Goal: Transaction & Acquisition: Purchase product/service

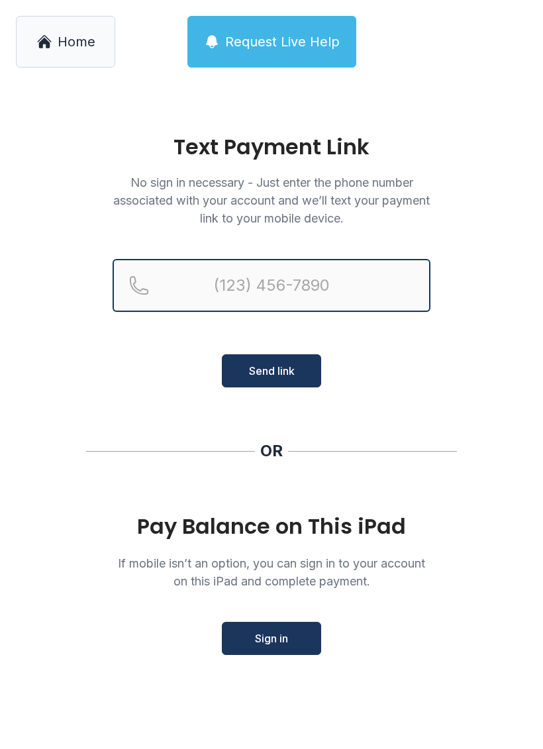
click at [309, 298] on input "Reservation phone number" at bounding box center [272, 285] width 318 height 53
type input "[PHONE_NUMBER]"
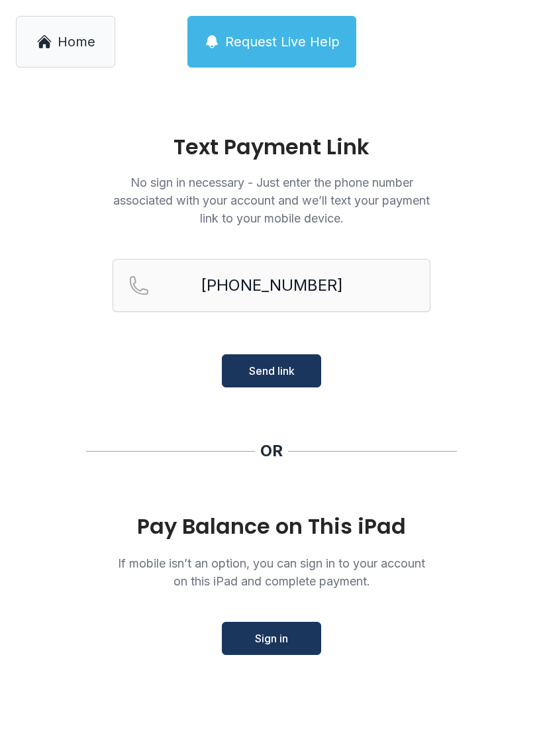
click at [465, 502] on main "Text Payment Link No sign in necessary - Just enter the phone number associated…" at bounding box center [271, 416] width 543 height 666
click at [286, 366] on span "Send link" at bounding box center [272, 371] width 46 height 16
click at [299, 366] on button "Send link" at bounding box center [271, 370] width 99 height 33
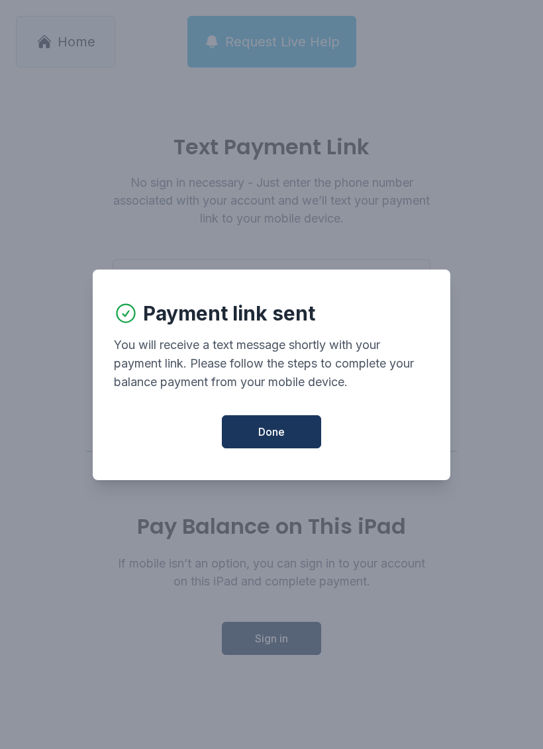
click at [287, 441] on button "Done" at bounding box center [271, 431] width 99 height 33
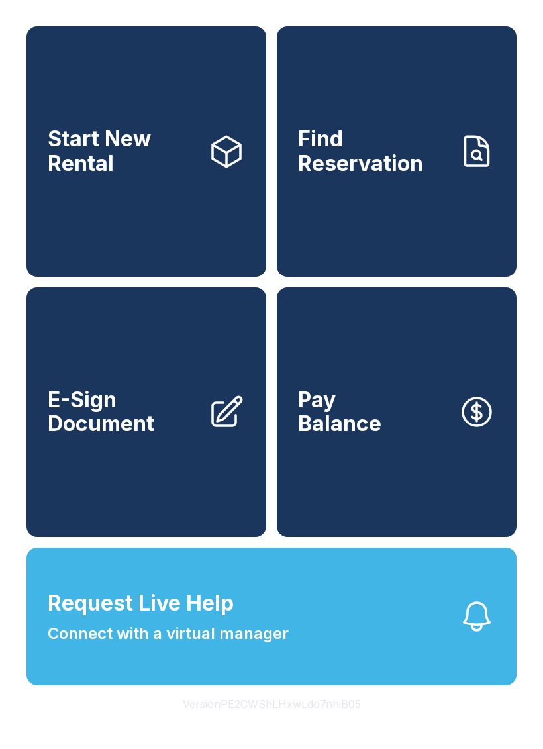
click at [406, 449] on link "Pay Balance" at bounding box center [397, 413] width 240 height 250
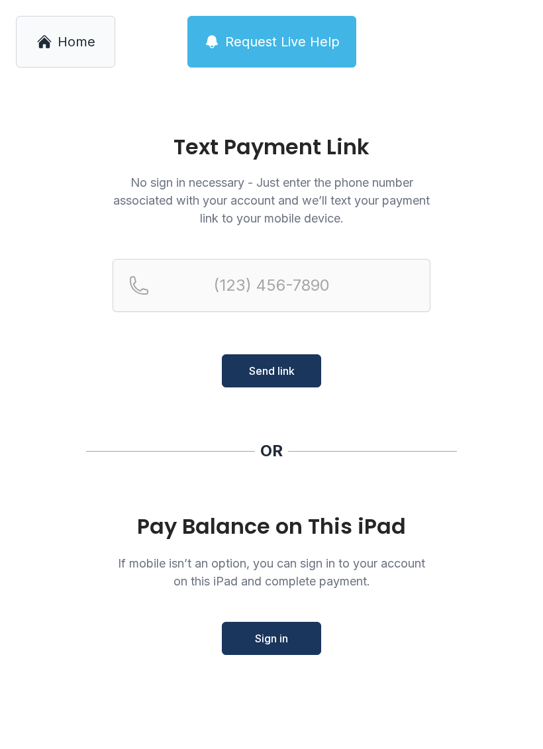
click at [272, 641] on span "Sign in" at bounding box center [271, 639] width 33 height 16
